Goal: Navigation & Orientation: Go to known website

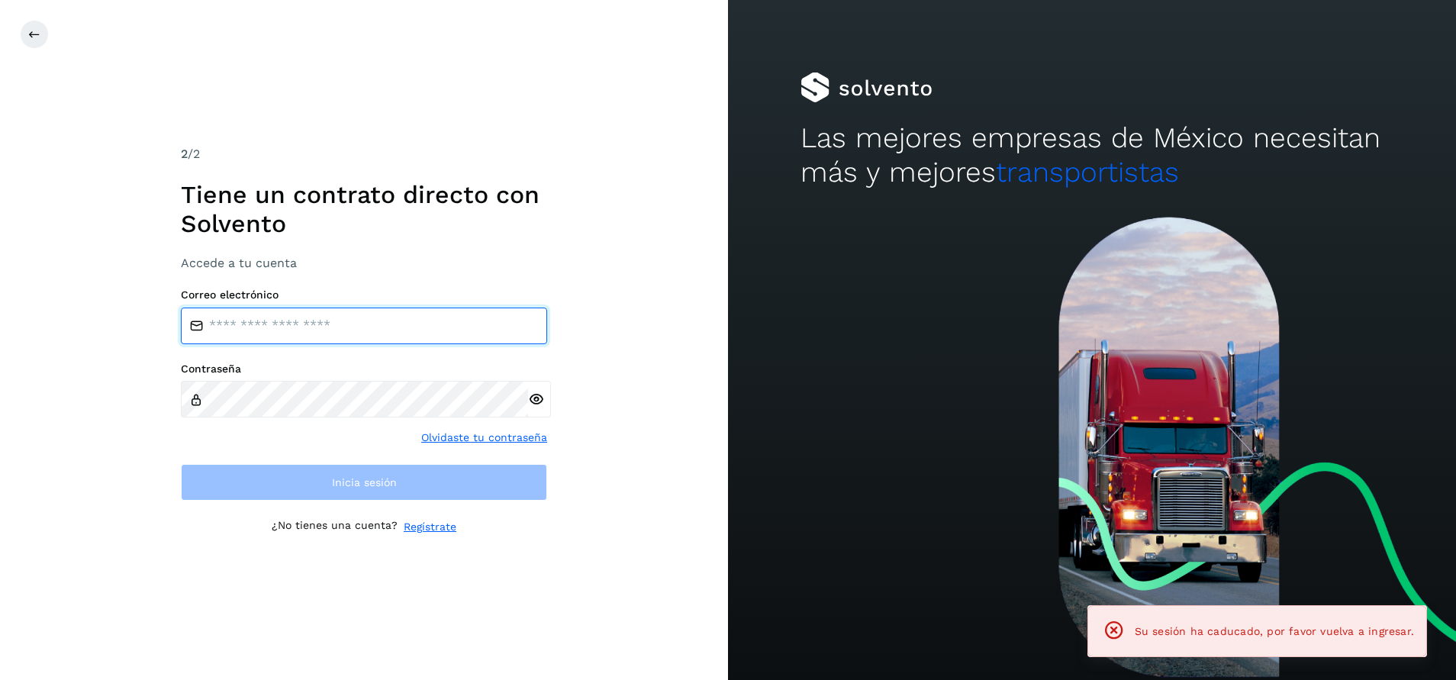
type input "**********"
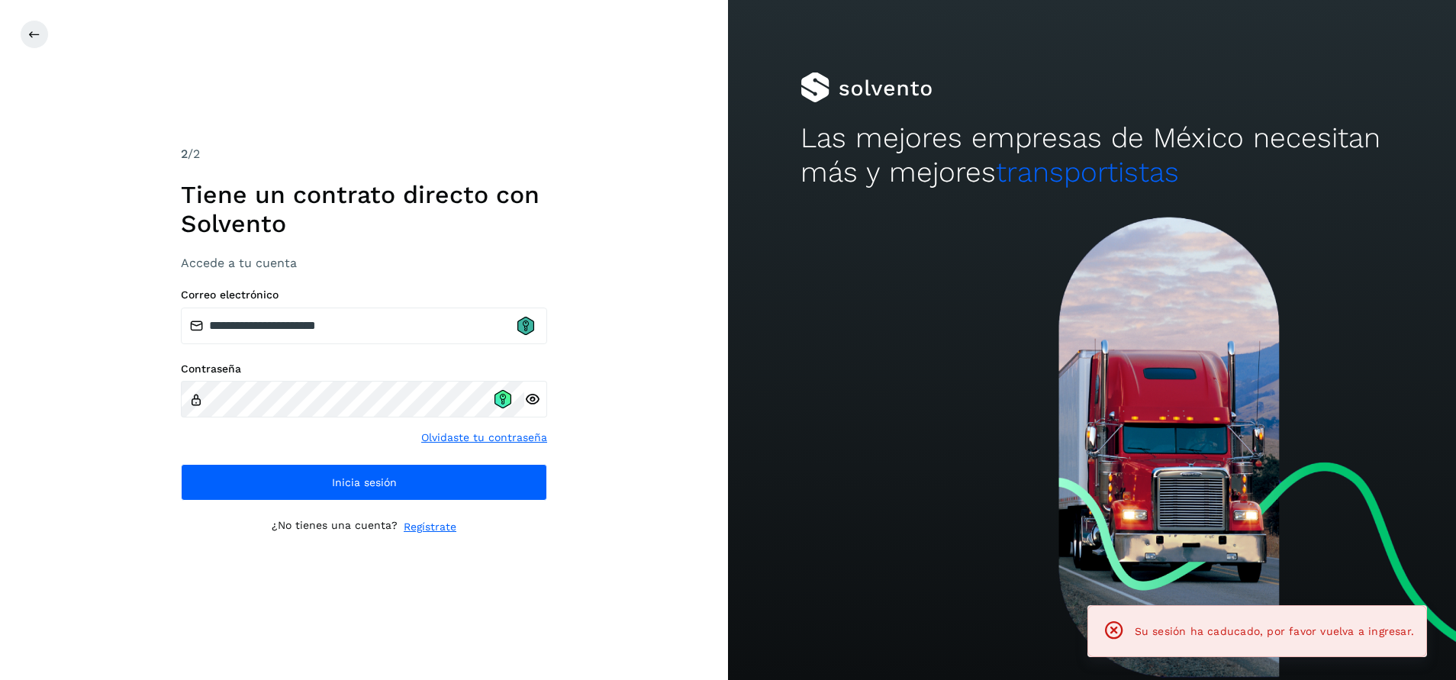
click at [526, 333] on icon at bounding box center [525, 325] width 17 height 18
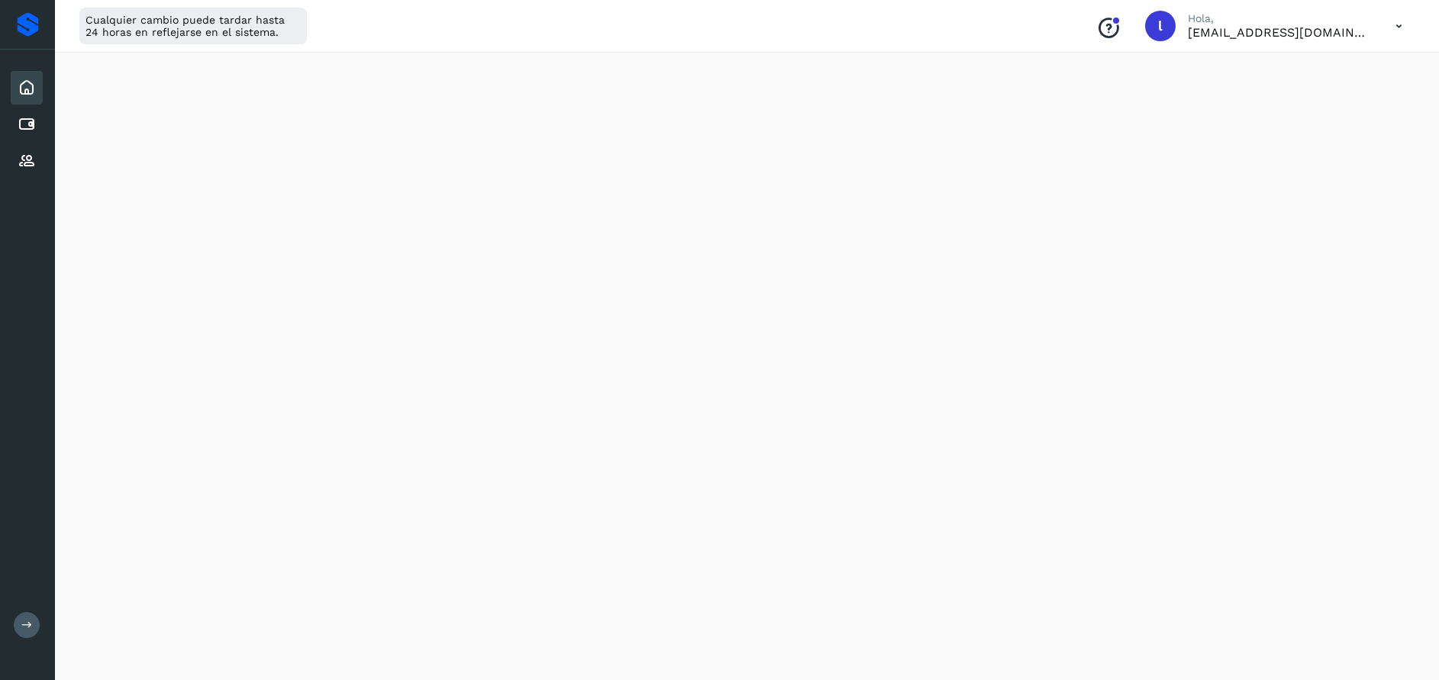
scroll to position [114, 0]
